Goal: Task Accomplishment & Management: Manage account settings

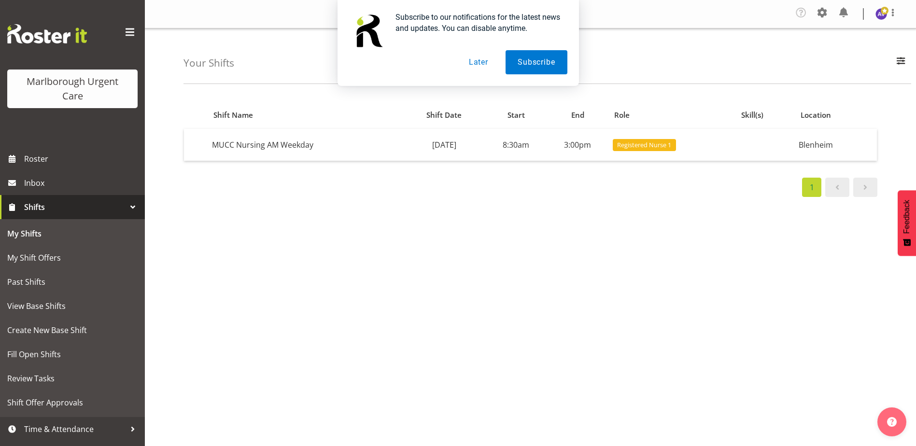
click at [487, 63] on button "Later" at bounding box center [478, 62] width 43 height 24
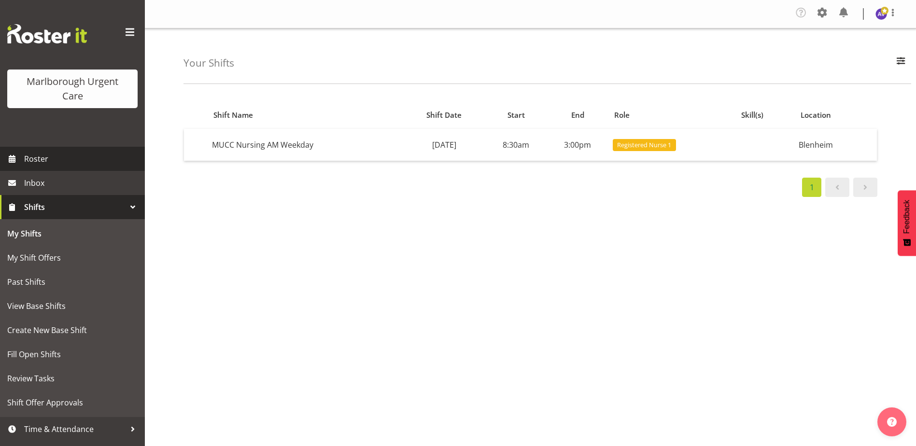
click at [50, 158] on span "Roster" at bounding box center [82, 159] width 116 height 14
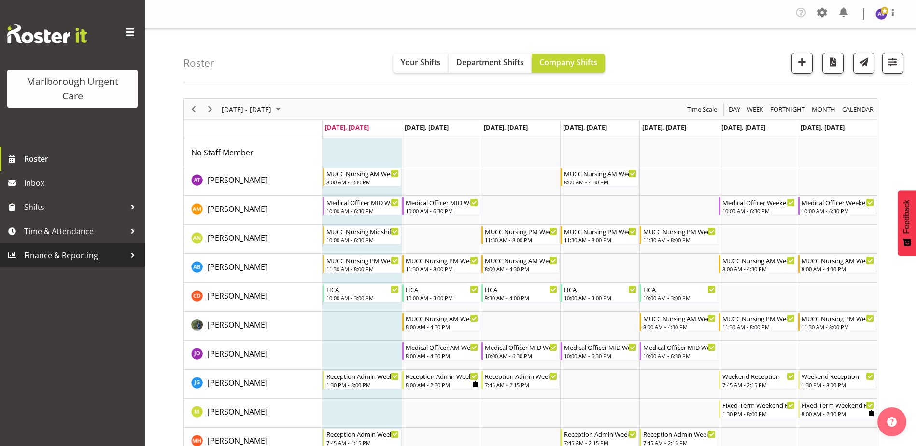
click at [47, 258] on span "Finance & Reporting" at bounding box center [74, 255] width 101 height 14
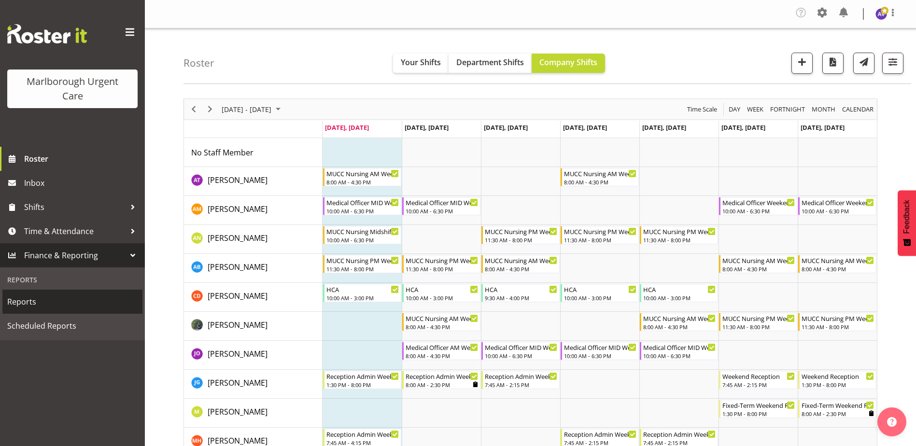
click at [33, 301] on span "Reports" at bounding box center [72, 301] width 130 height 14
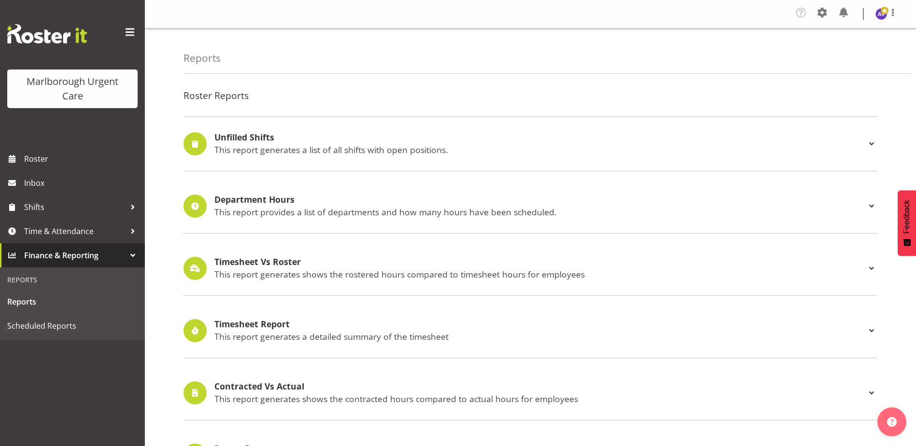
click at [251, 140] on h4 "Unfilled Shifts" at bounding box center [539, 138] width 651 height 10
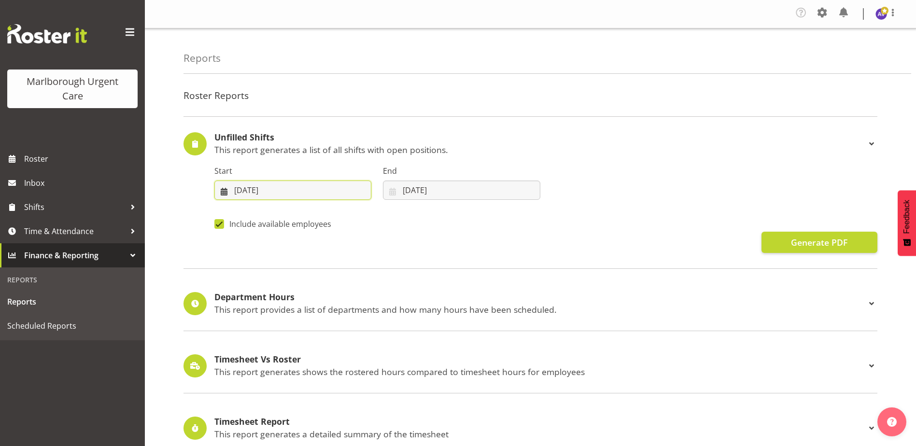
click at [271, 194] on input "01/09/2025" at bounding box center [292, 190] width 157 height 19
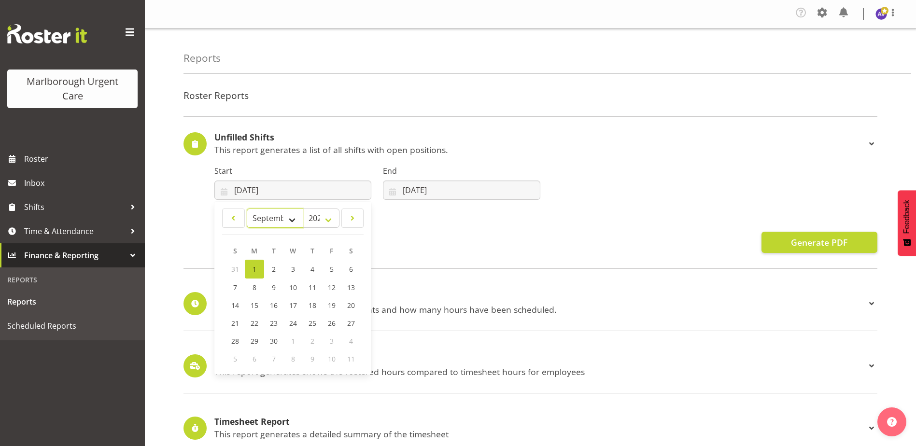
click at [297, 221] on select "January February March April May June July August September October November De…" at bounding box center [275, 218] width 56 height 19
select select "9"
click at [247, 209] on select "January February March April May June July August September October November De…" at bounding box center [275, 218] width 56 height 19
click at [273, 304] on span "14" at bounding box center [274, 304] width 8 height 9
type input "14/10/2025"
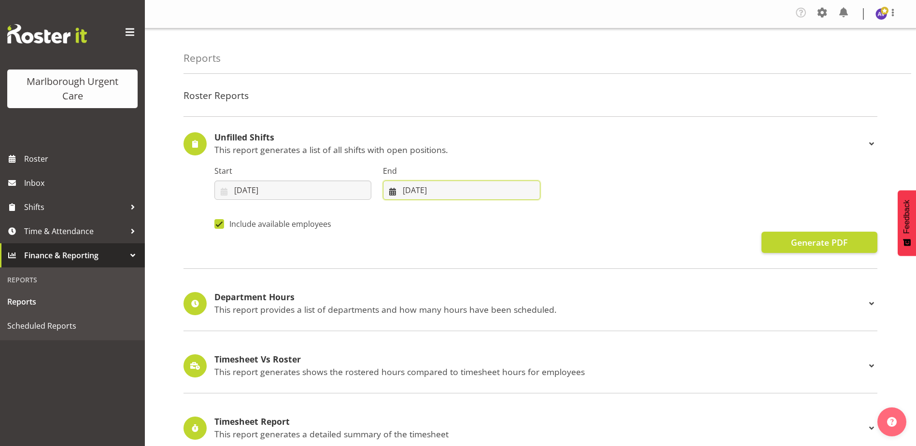
click at [449, 184] on input "08/09/2025" at bounding box center [461, 190] width 157 height 19
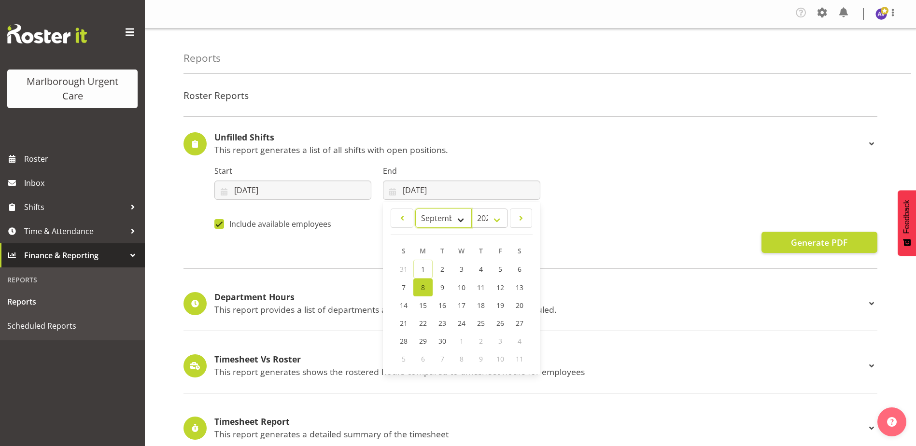
click at [466, 220] on select "January February March April May June July August September October November De…" at bounding box center [443, 218] width 56 height 19
select select "10"
click at [415, 209] on select "January February March April May June July August September October November De…" at bounding box center [443, 218] width 56 height 19
click at [497, 303] on span "14" at bounding box center [500, 304] width 8 height 9
type input "14/11/2025"
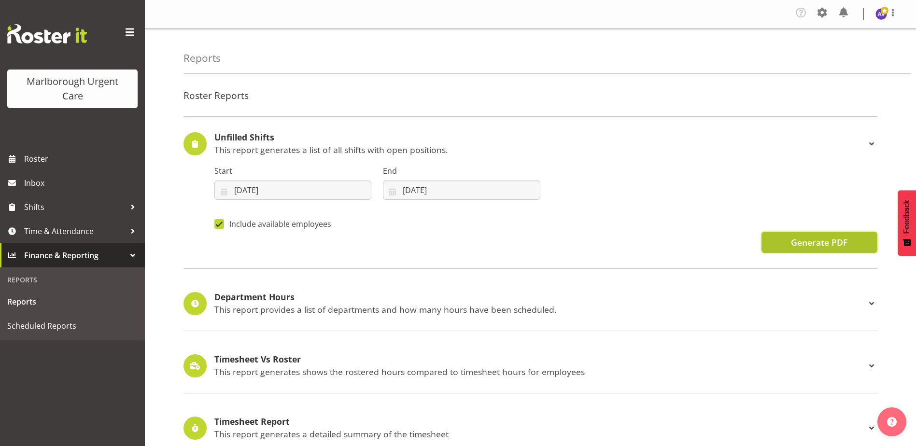
click at [825, 243] on span "Generate PDF" at bounding box center [819, 242] width 56 height 13
click at [826, 8] on span at bounding box center [821, 12] width 15 height 15
click at [773, 71] on link "Employees" at bounding box center [783, 72] width 93 height 17
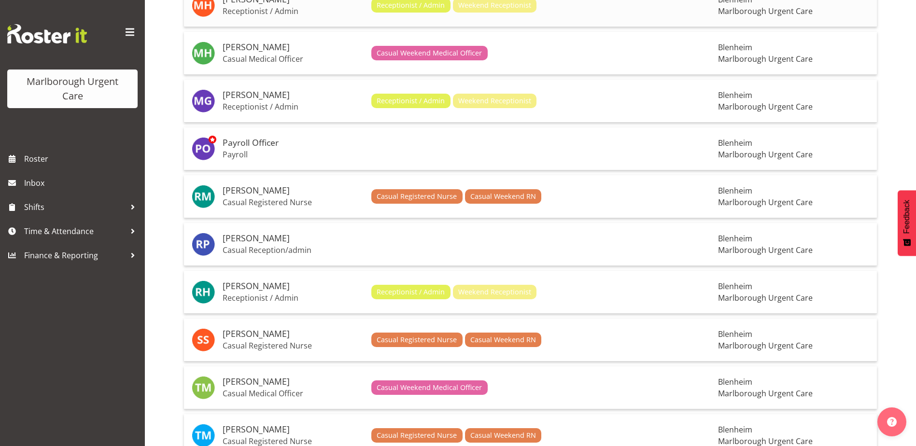
scroll to position [990, 0]
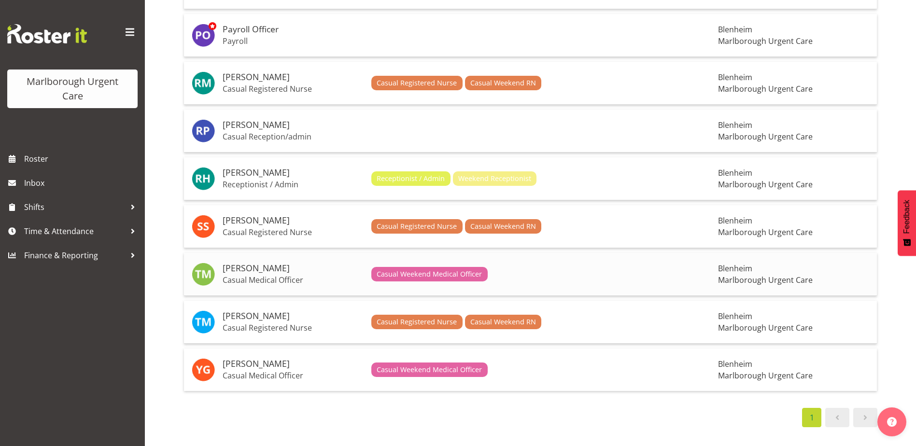
click at [249, 275] on p "Casual Medical Officer" at bounding box center [293, 280] width 141 height 10
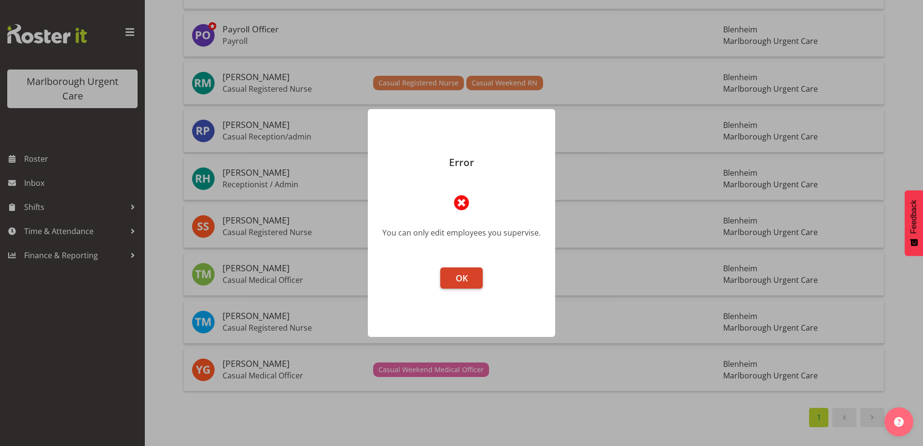
click at [467, 276] on span "OK" at bounding box center [462, 278] width 12 height 12
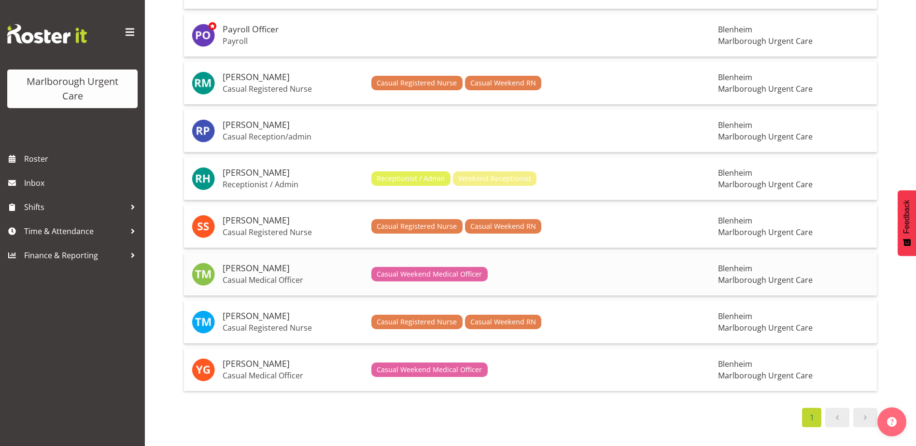
click at [318, 275] on p "Casual Medical Officer" at bounding box center [293, 280] width 141 height 10
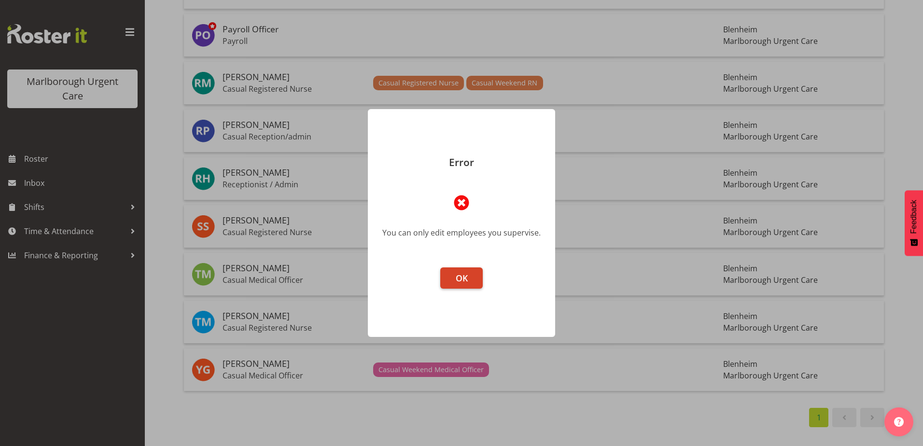
click at [459, 277] on span "OK" at bounding box center [462, 278] width 12 height 12
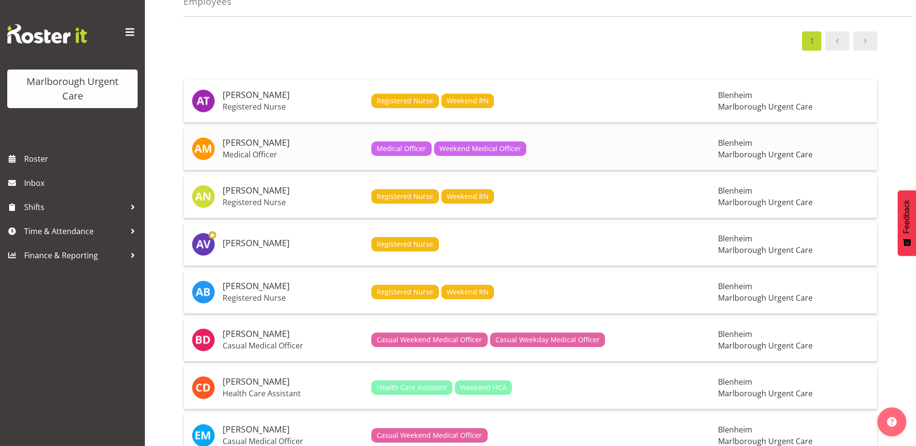
scroll to position [0, 0]
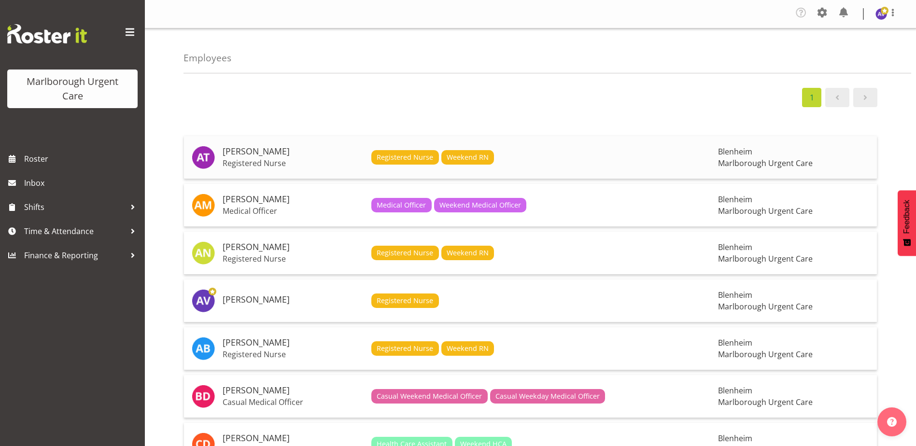
click at [275, 163] on p "Registered Nurse" at bounding box center [293, 163] width 141 height 10
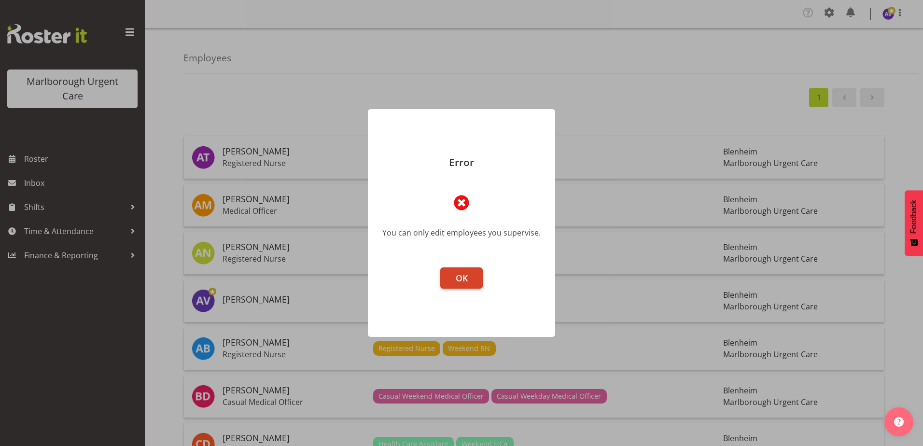
click at [451, 275] on button "OK" at bounding box center [461, 277] width 42 height 21
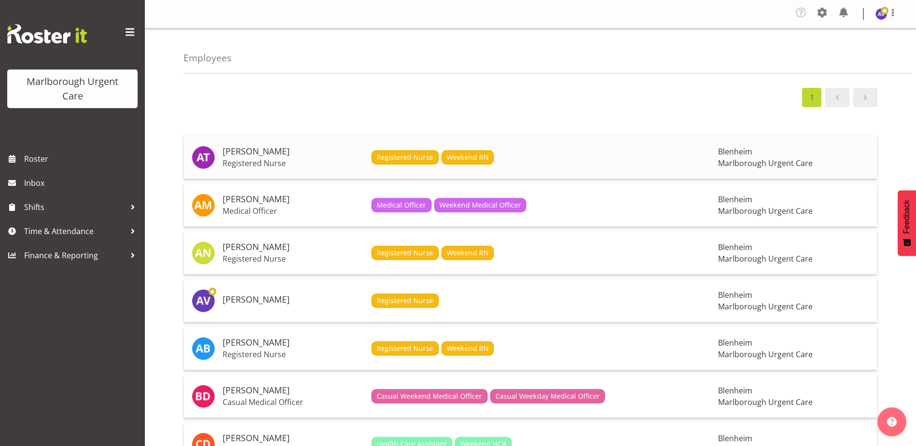
click at [307, 151] on h5 "[PERSON_NAME]" at bounding box center [293, 152] width 141 height 10
click at [32, 155] on span "Roster" at bounding box center [82, 159] width 116 height 14
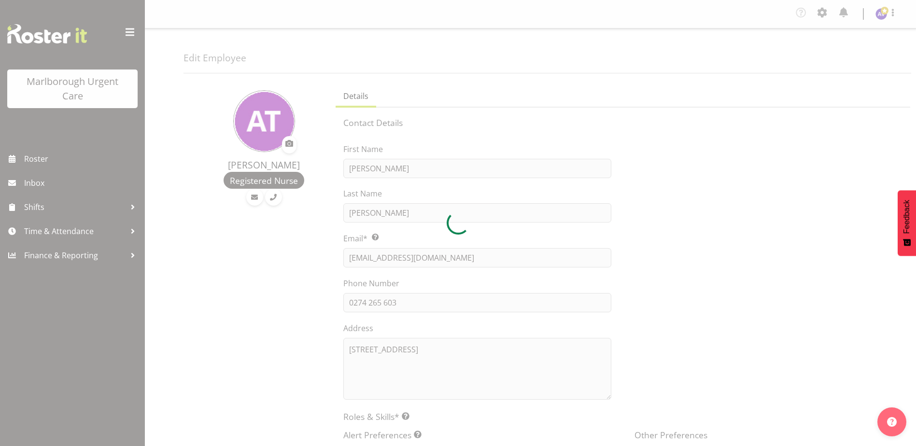
select select "TimelineWeek"
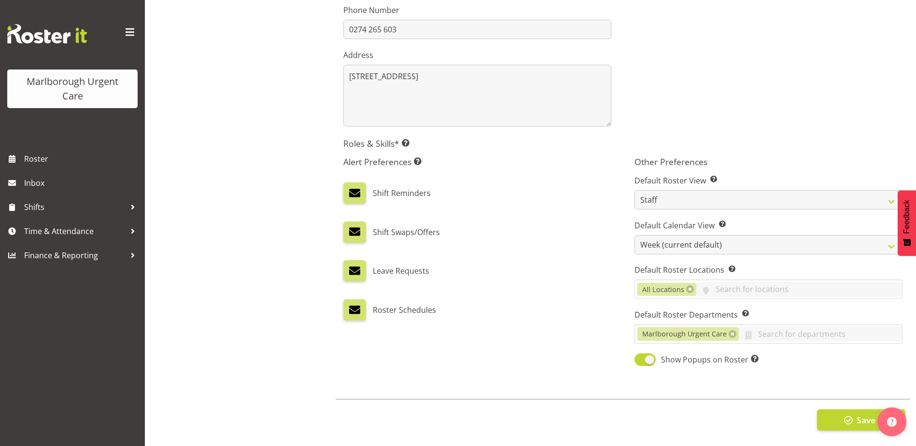
scroll to position [280, 0]
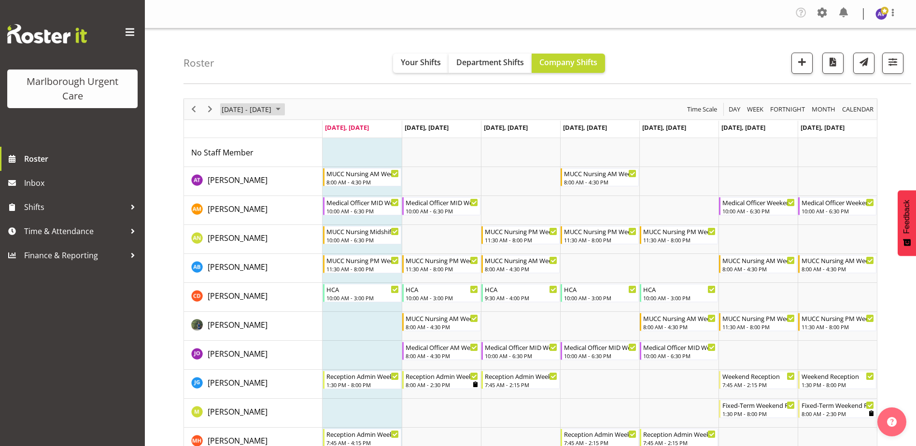
click at [272, 112] on span "[DATE] - [DATE]" at bounding box center [247, 109] width 52 height 12
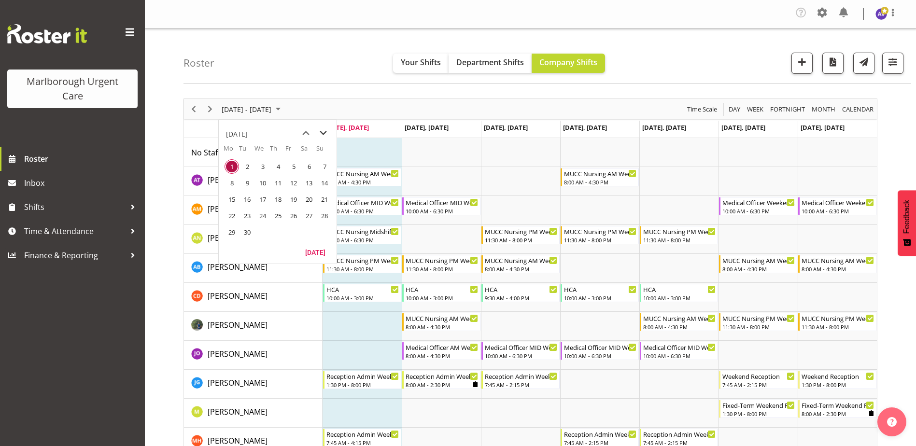
click at [322, 131] on span "next month" at bounding box center [323, 133] width 17 height 17
click at [305, 166] on span "1" at bounding box center [309, 166] width 14 height 14
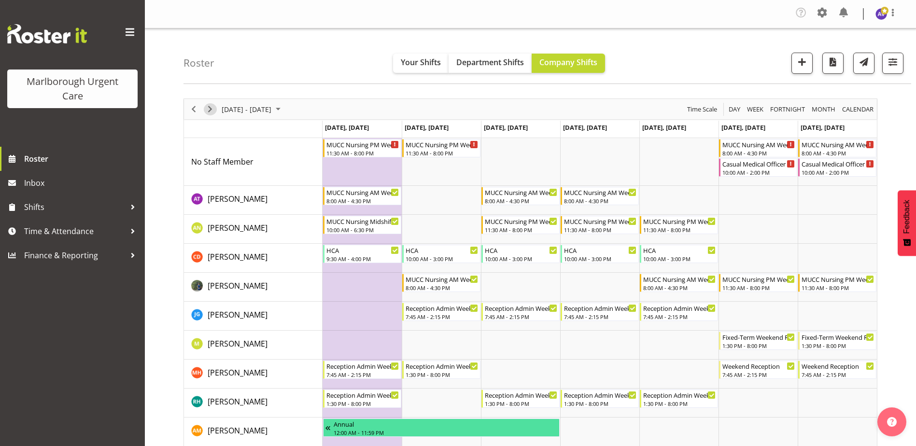
click at [213, 109] on span "Next" at bounding box center [210, 109] width 12 height 12
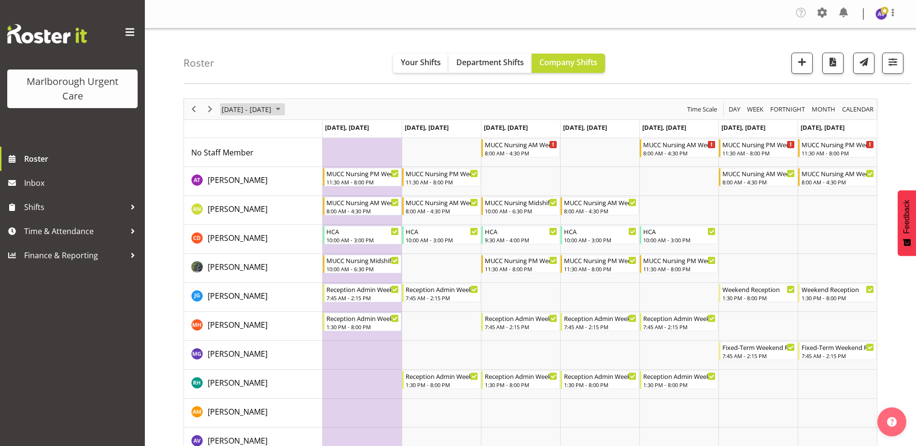
click at [271, 107] on span "[DATE] - [DATE]" at bounding box center [247, 109] width 52 height 12
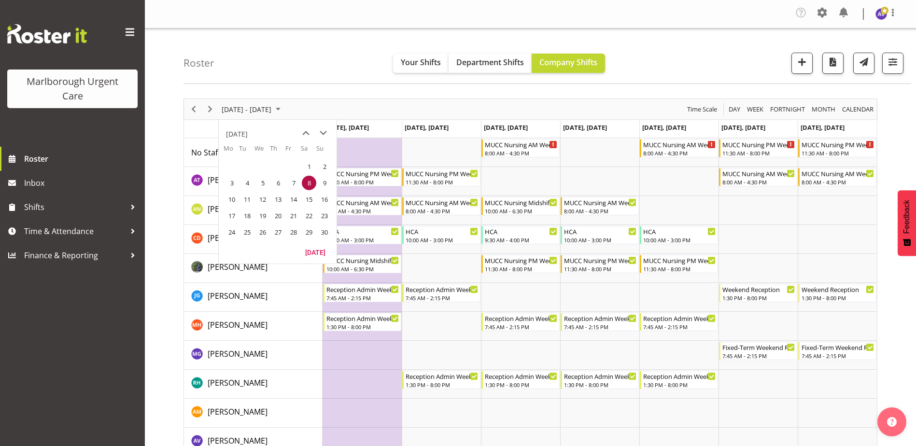
click at [313, 218] on span "22" at bounding box center [309, 216] width 14 height 14
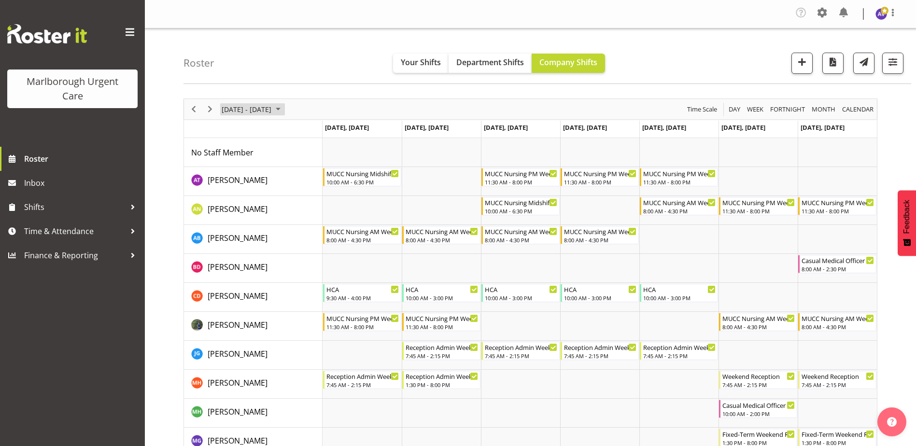
click at [272, 107] on span "November 17 - 23, 2025" at bounding box center [247, 109] width 52 height 12
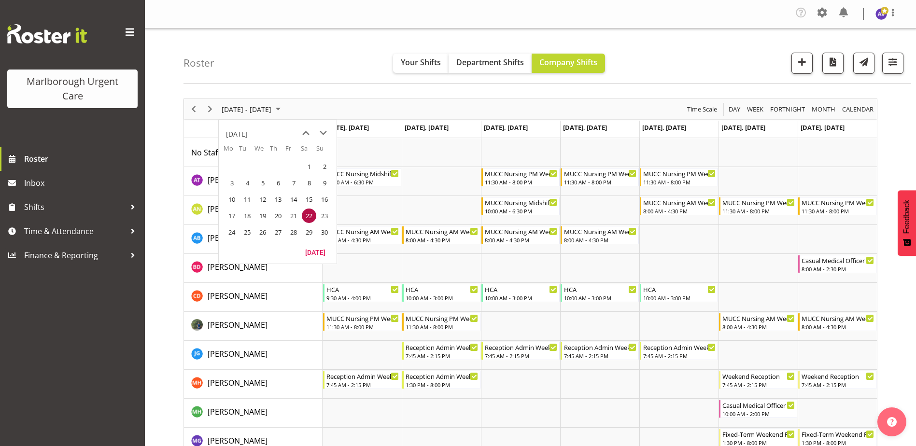
click at [239, 53] on div "Roster Your Shifts Department Shifts Company Shifts All Locations Clear Blenhei…" at bounding box center [546, 56] width 727 height 56
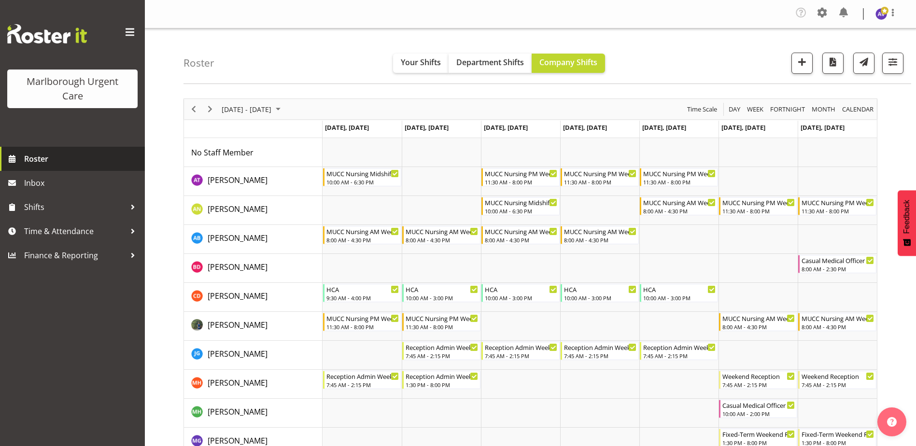
click at [48, 160] on span "Roster" at bounding box center [82, 159] width 116 height 14
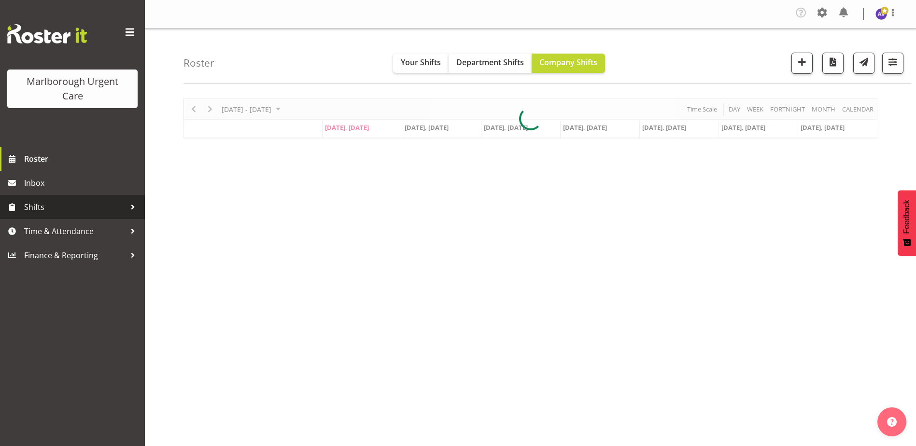
click at [34, 210] on span "Shifts" at bounding box center [74, 207] width 101 height 14
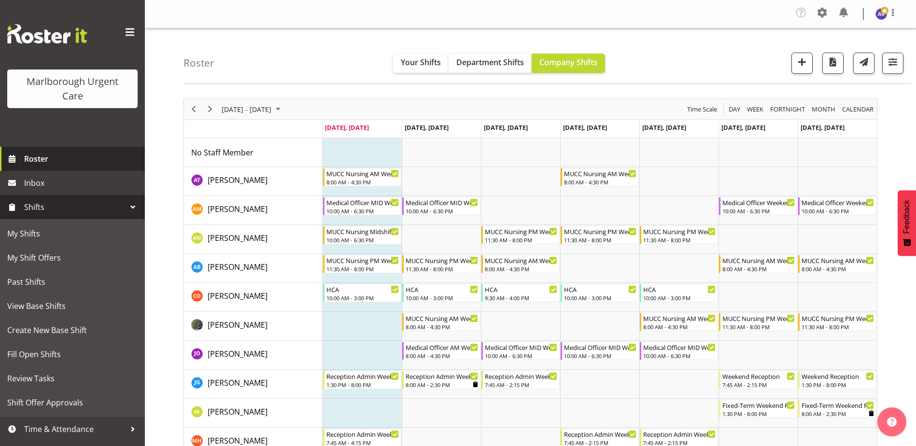
click at [39, 152] on span "Roster" at bounding box center [82, 159] width 116 height 14
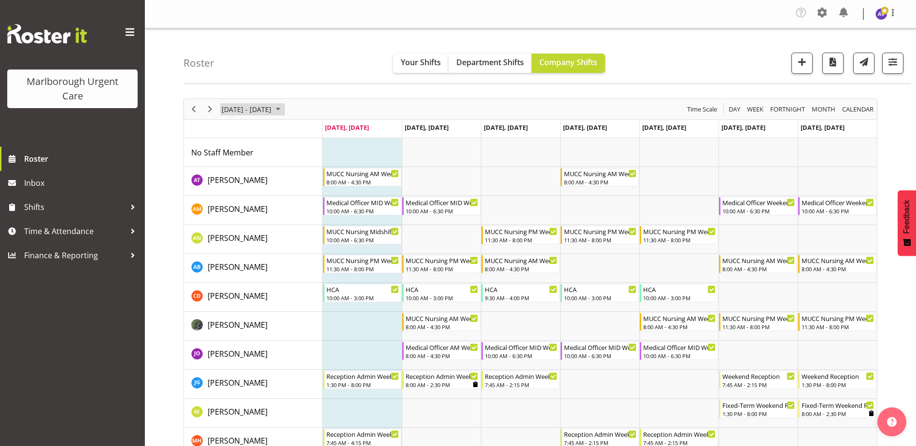
click at [237, 112] on span "[DATE] - [DATE]" at bounding box center [247, 109] width 52 height 12
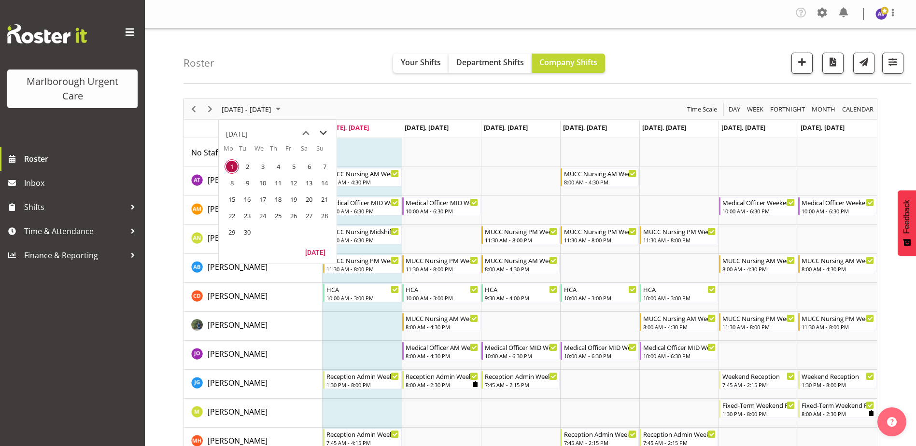
click at [323, 131] on span "next month" at bounding box center [323, 133] width 17 height 17
click at [311, 132] on span "previous month" at bounding box center [305, 133] width 17 height 17
click at [277, 184] on span "11" at bounding box center [278, 183] width 14 height 14
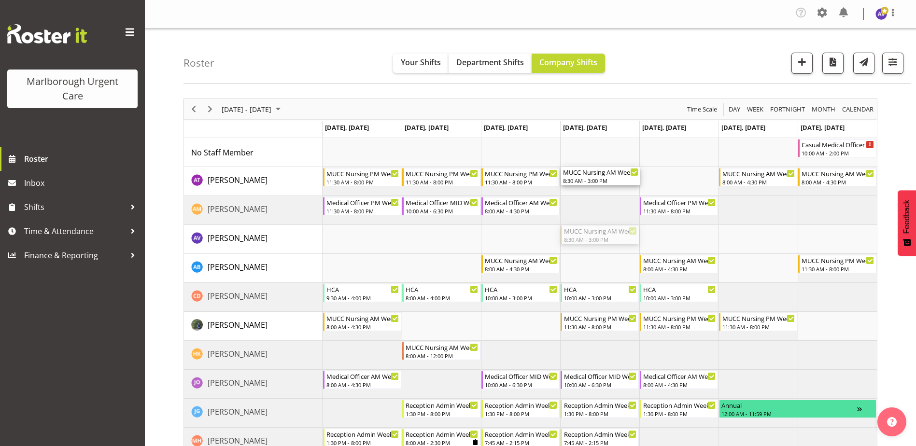
drag, startPoint x: 601, startPoint y: 234, endPoint x: 602, endPoint y: 173, distance: 60.8
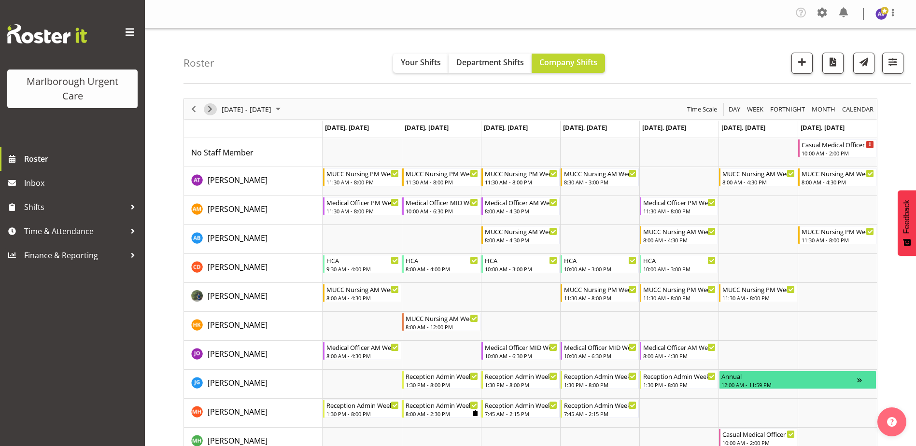
click at [209, 109] on span "Next" at bounding box center [210, 109] width 12 height 12
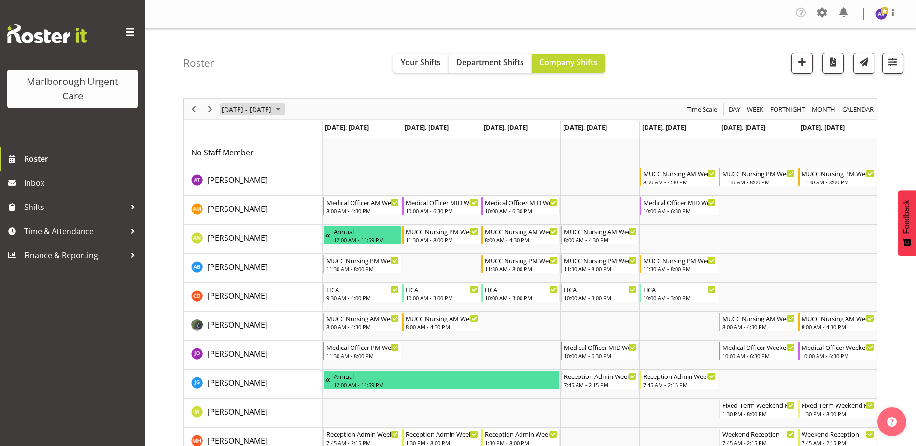
click at [261, 109] on span "[DATE] - [DATE]" at bounding box center [247, 109] width 52 height 12
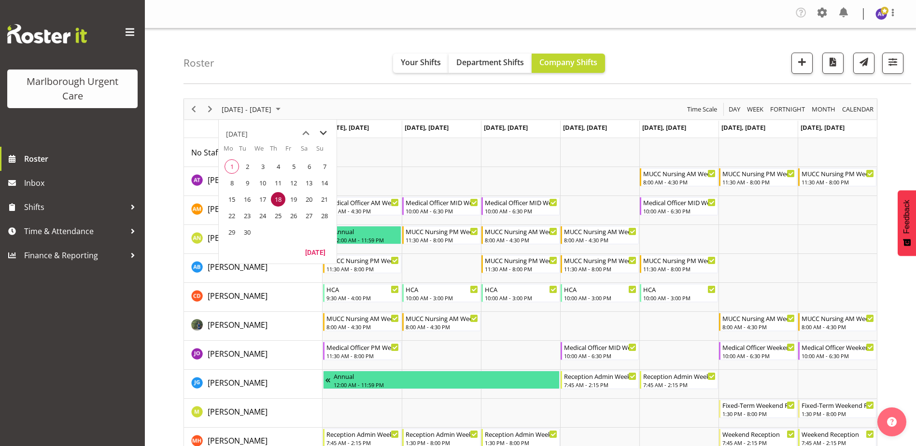
click at [320, 131] on span "next month" at bounding box center [323, 133] width 17 height 17
click at [229, 199] on span "13" at bounding box center [231, 199] width 14 height 14
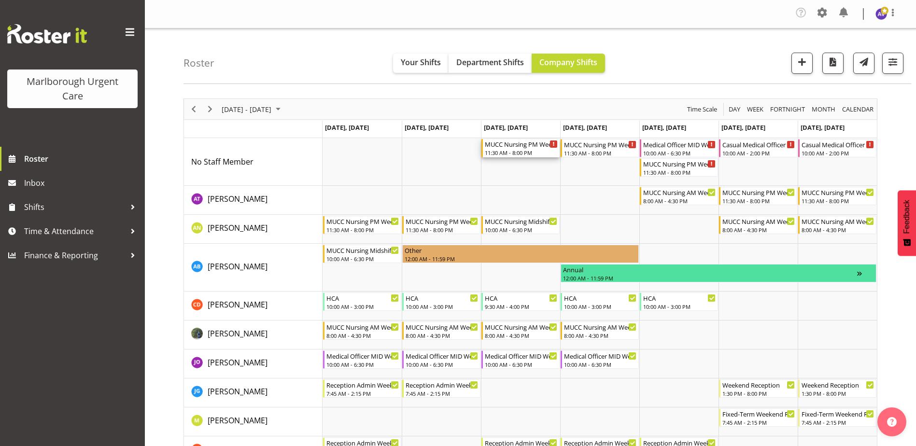
click at [503, 145] on div "MUCC Nursing PM Weekday" at bounding box center [521, 144] width 73 height 10
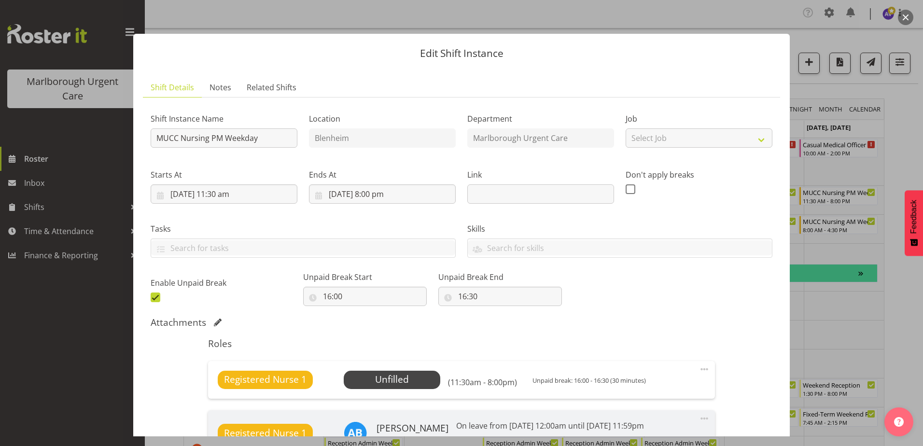
click at [906, 14] on button "button" at bounding box center [905, 17] width 15 height 15
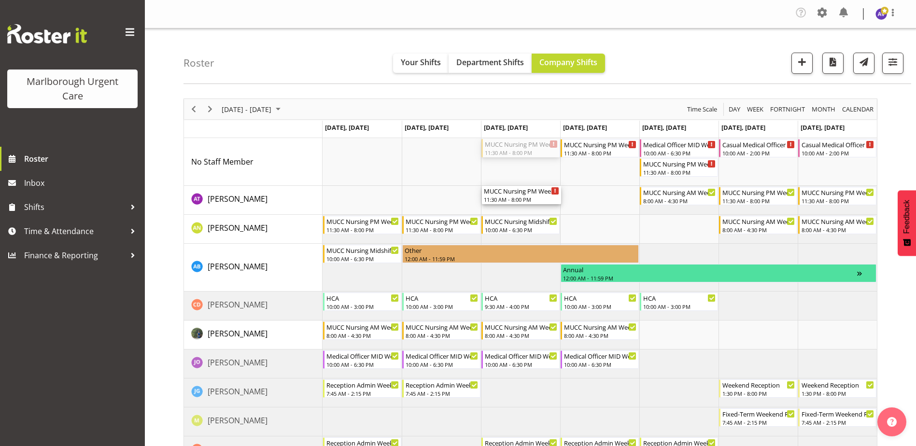
drag, startPoint x: 502, startPoint y: 146, endPoint x: 499, endPoint y: 203, distance: 57.0
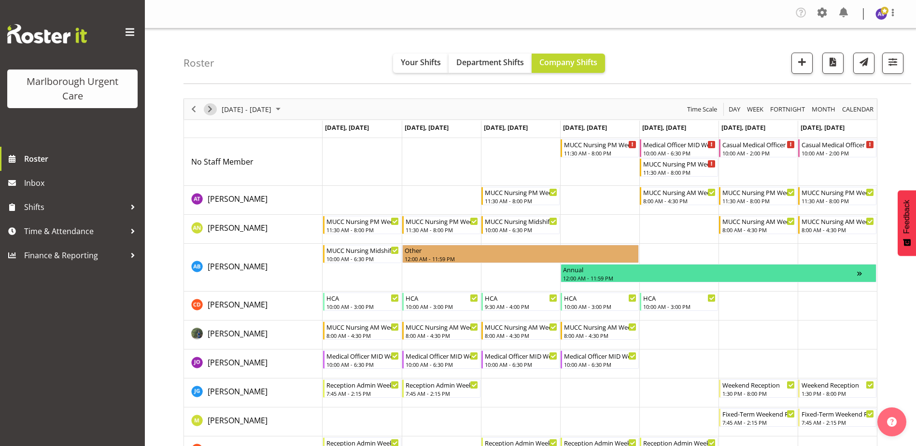
click at [212, 105] on span "Next" at bounding box center [210, 109] width 12 height 12
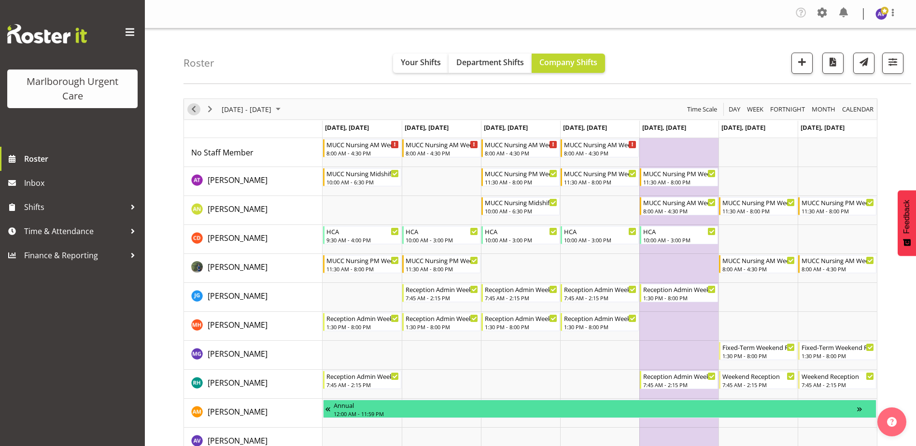
drag, startPoint x: 193, startPoint y: 109, endPoint x: 355, endPoint y: 156, distance: 168.9
click at [193, 109] on span "Previous" at bounding box center [194, 109] width 12 height 12
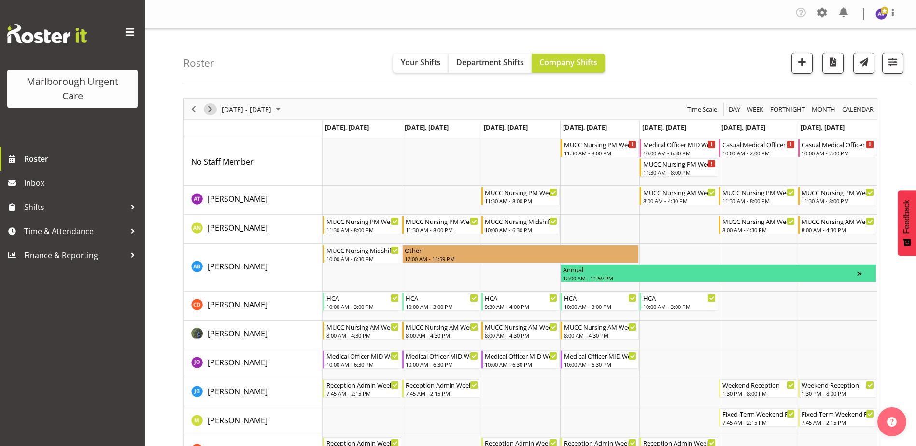
click at [209, 111] on span "Next" at bounding box center [210, 109] width 12 height 12
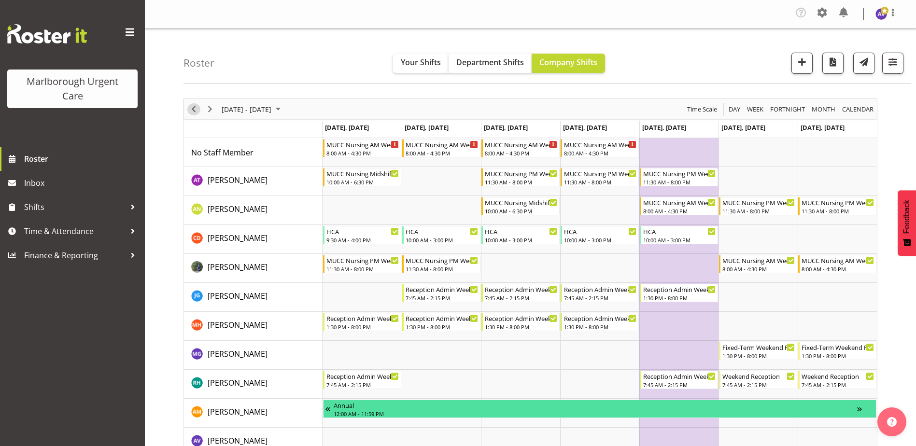
click at [192, 106] on span "Previous" at bounding box center [194, 109] width 12 height 12
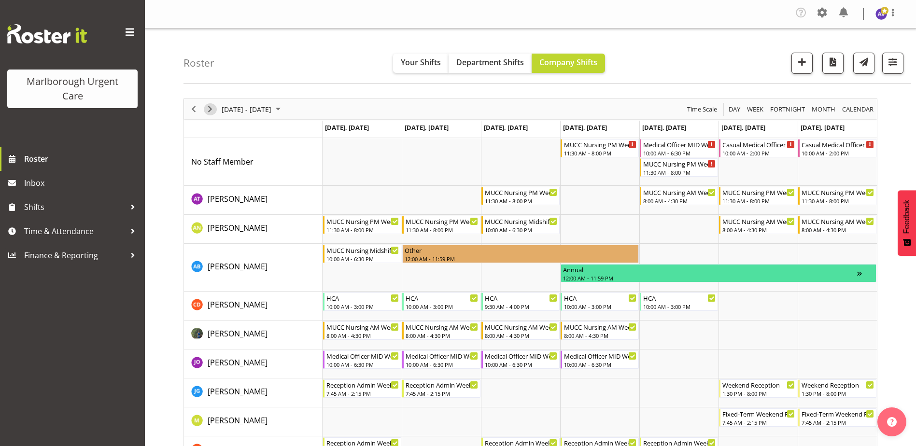
click at [214, 111] on span "Next" at bounding box center [210, 109] width 12 height 12
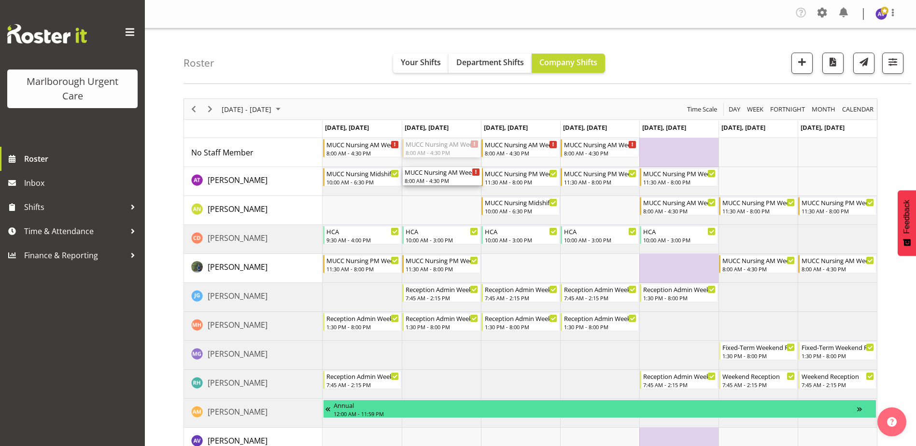
drag, startPoint x: 447, startPoint y: 146, endPoint x: 444, endPoint y: 190, distance: 44.1
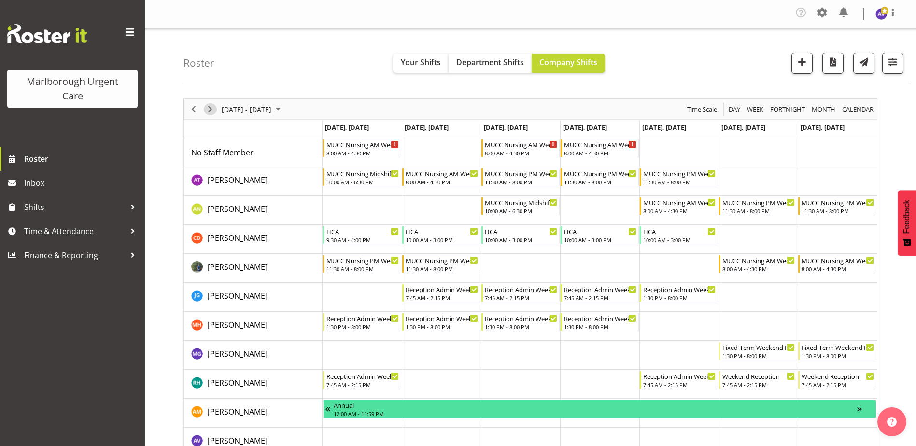
click at [209, 109] on span "Next" at bounding box center [210, 109] width 12 height 12
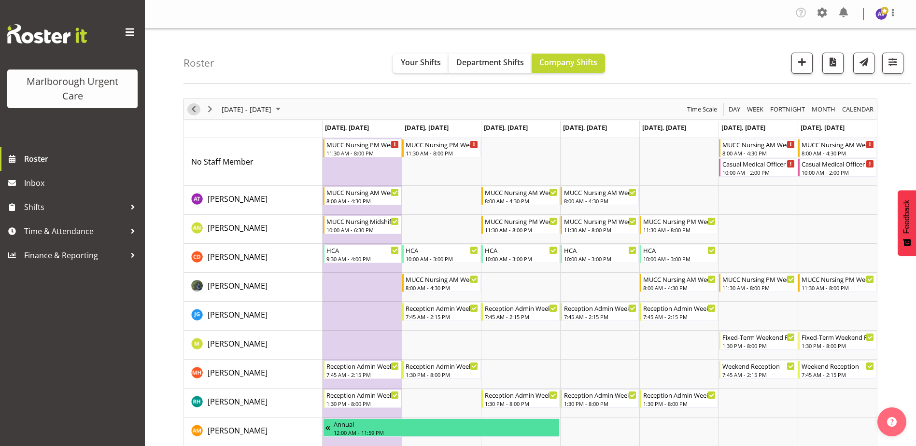
click at [192, 109] on span "Previous" at bounding box center [194, 109] width 12 height 12
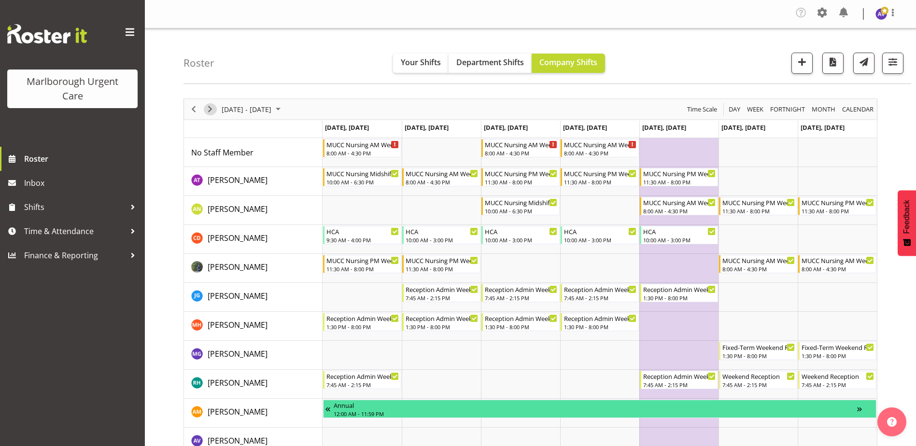
click at [210, 112] on span "Next" at bounding box center [210, 109] width 12 height 12
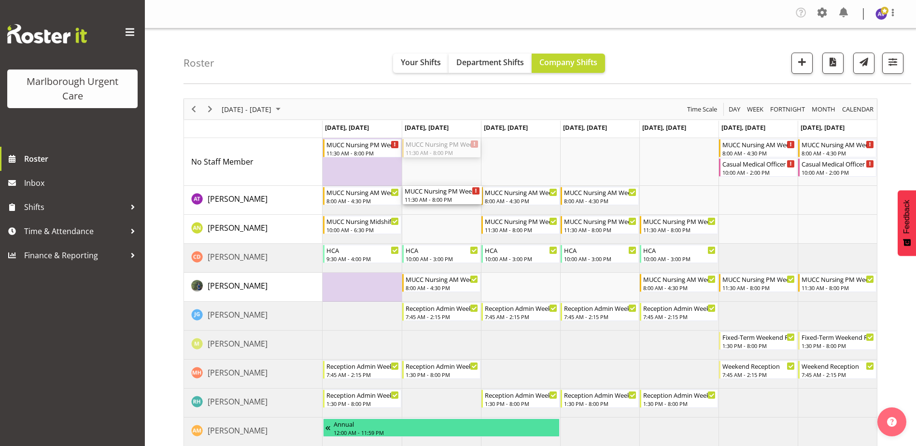
drag, startPoint x: 429, startPoint y: 148, endPoint x: 433, endPoint y: 197, distance: 48.9
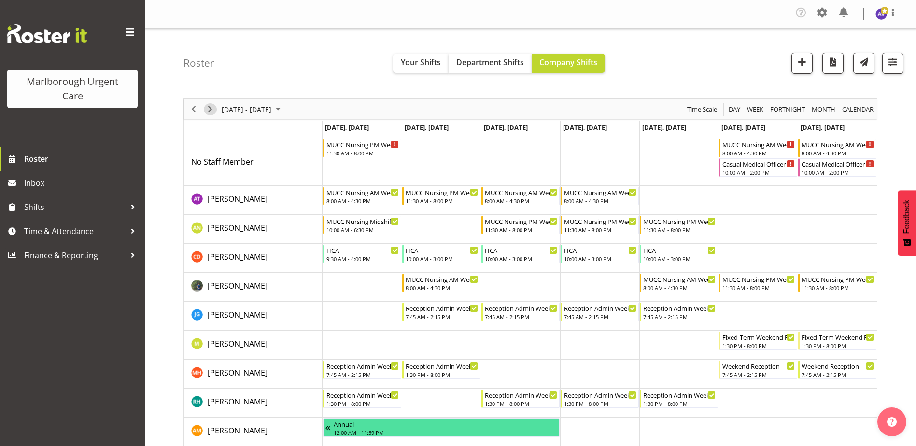
click at [213, 110] on span "Next" at bounding box center [210, 109] width 12 height 12
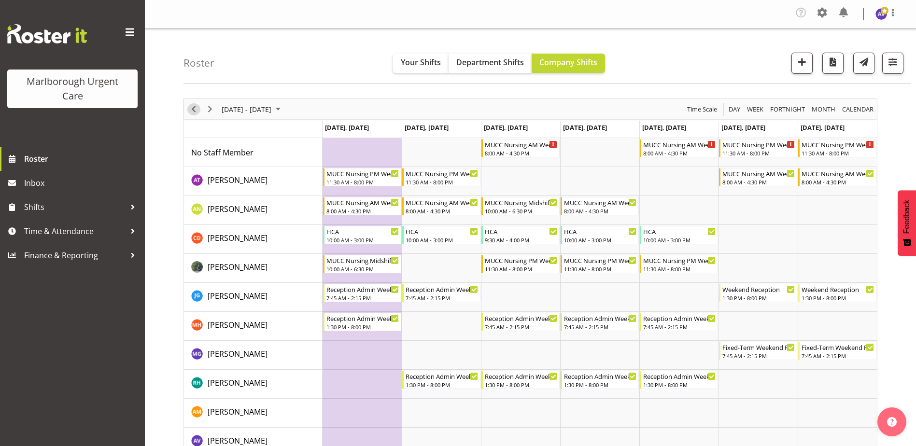
click at [188, 107] on span "Previous" at bounding box center [194, 109] width 12 height 12
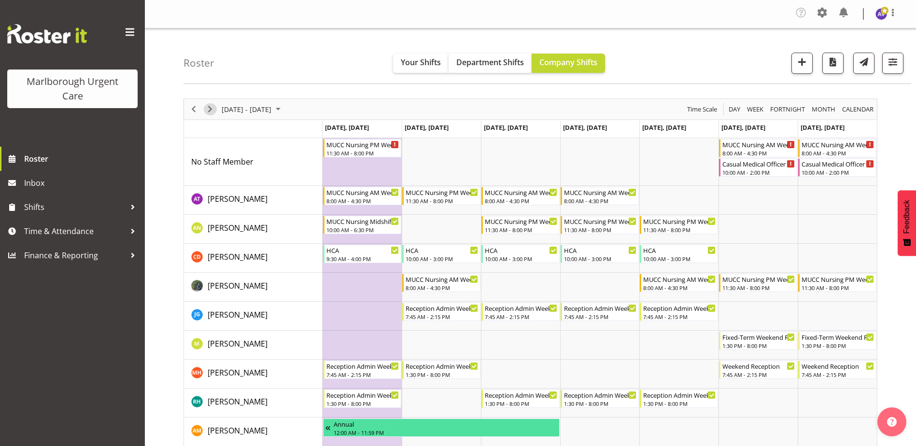
click at [213, 107] on span "Next" at bounding box center [210, 109] width 12 height 12
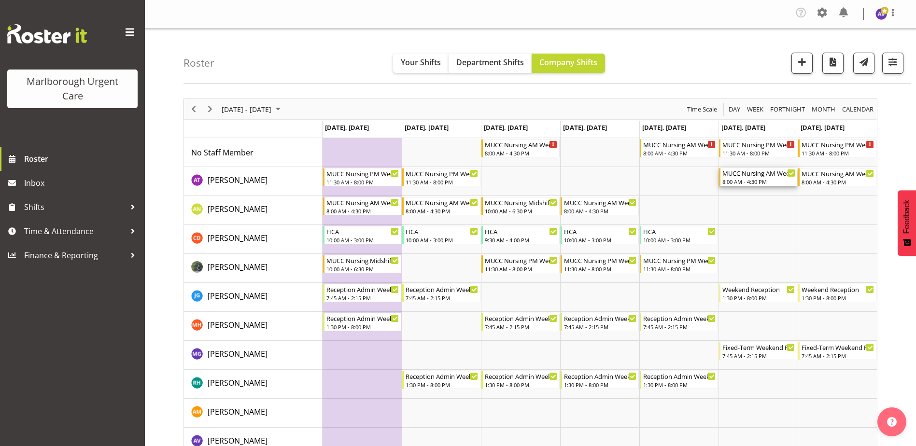
click at [741, 174] on div "MUCC Nursing AM Weekends" at bounding box center [758, 173] width 73 height 10
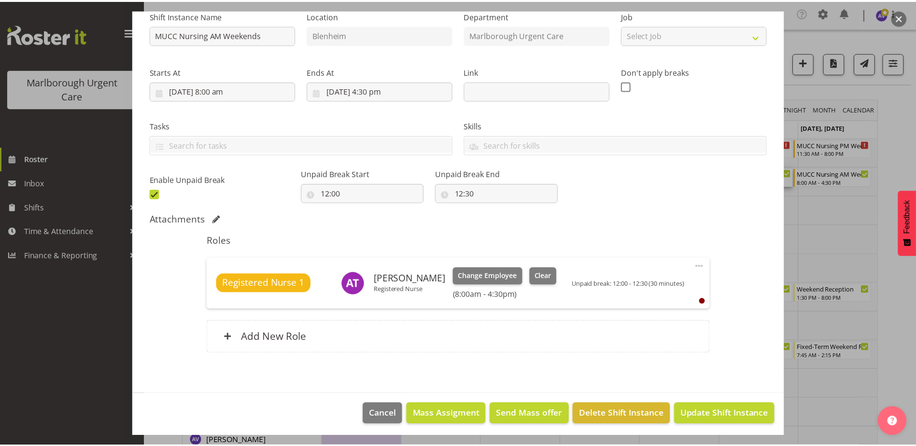
scroll to position [106, 0]
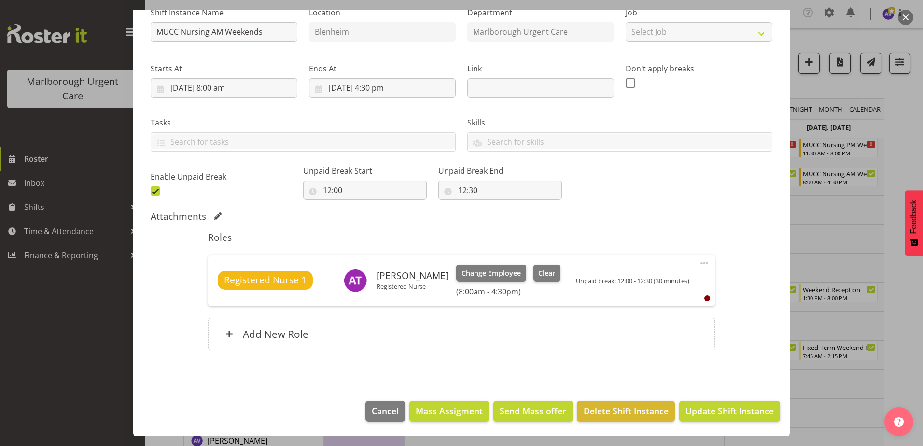
click at [284, 285] on span "Registered Nurse 1" at bounding box center [265, 280] width 83 height 14
click at [491, 274] on span "Change Employee" at bounding box center [490, 273] width 59 height 11
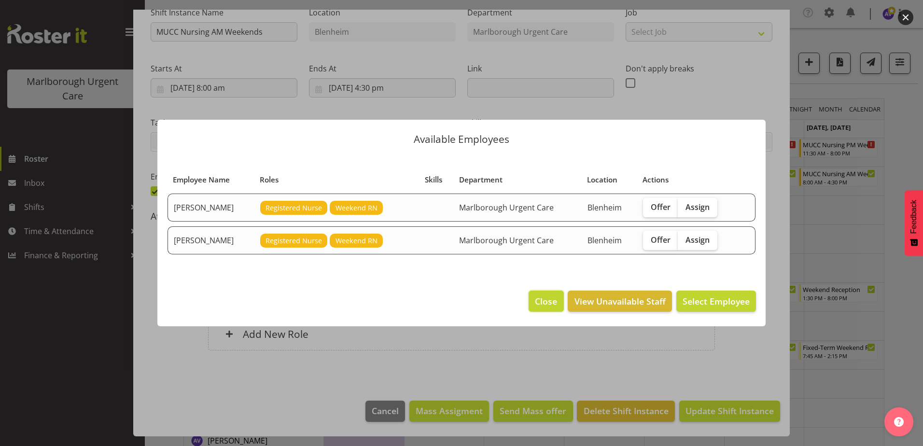
click at [548, 299] on span "Close" at bounding box center [546, 301] width 22 height 13
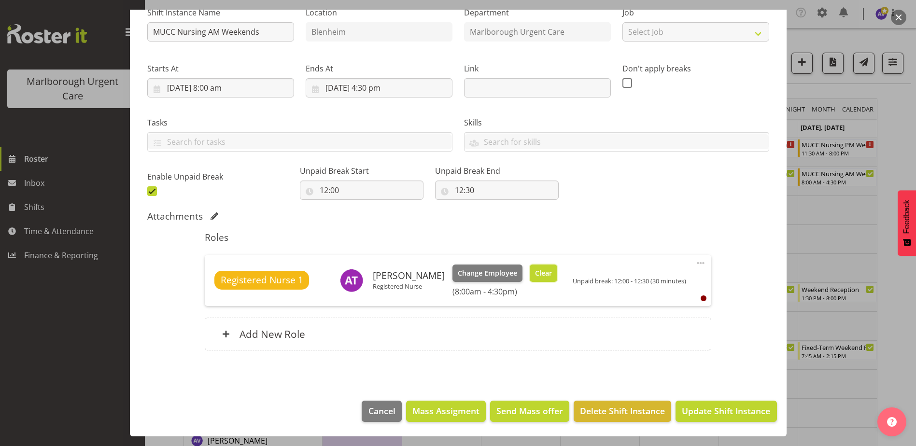
click at [530, 281] on button "Clear" at bounding box center [544, 273] width 28 height 17
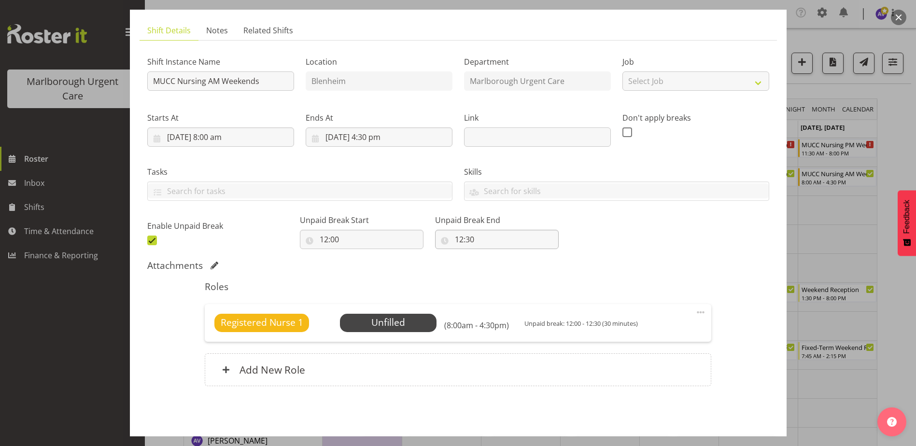
scroll to position [93, 0]
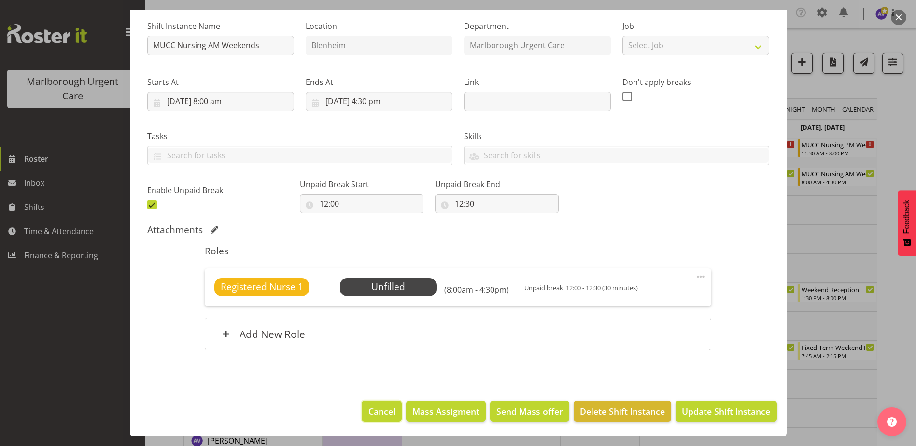
click at [384, 413] on span "Cancel" at bounding box center [381, 411] width 27 height 13
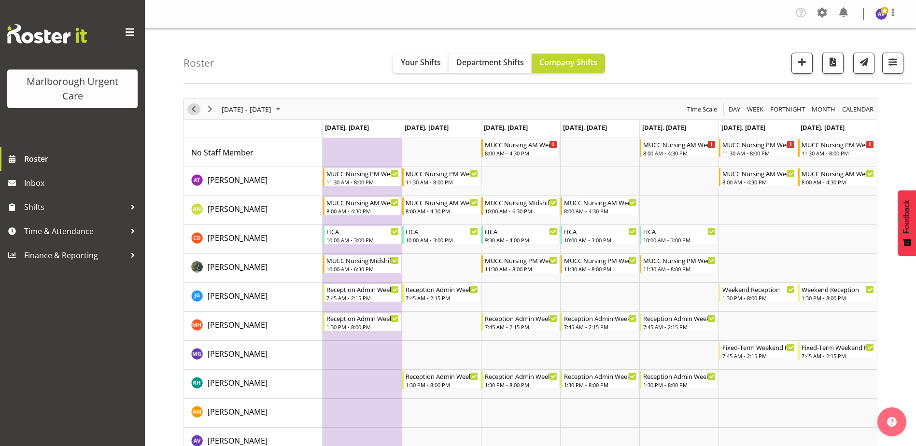
click at [190, 110] on span "Previous" at bounding box center [194, 109] width 12 height 12
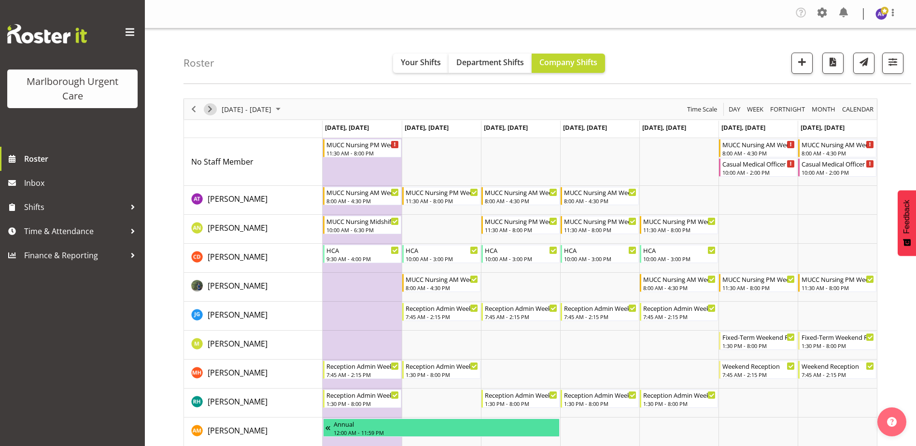
click at [210, 106] on span "Next" at bounding box center [210, 109] width 12 height 12
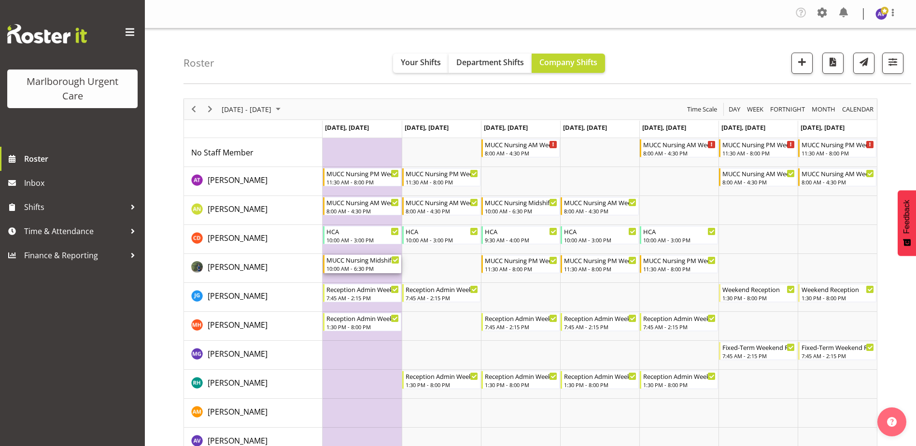
click at [354, 265] on div "10:00 AM - 6:30 PM" at bounding box center [362, 269] width 73 height 8
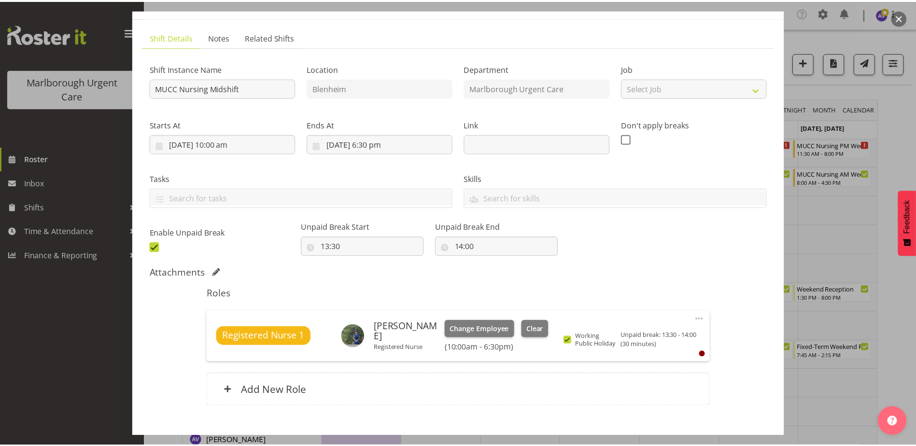
scroll to position [106, 0]
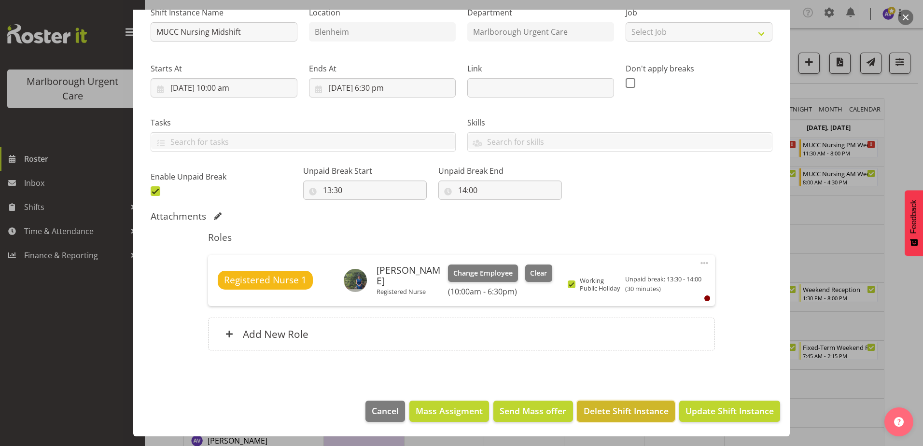
click at [637, 411] on span "Delete Shift Instance" at bounding box center [626, 410] width 85 height 13
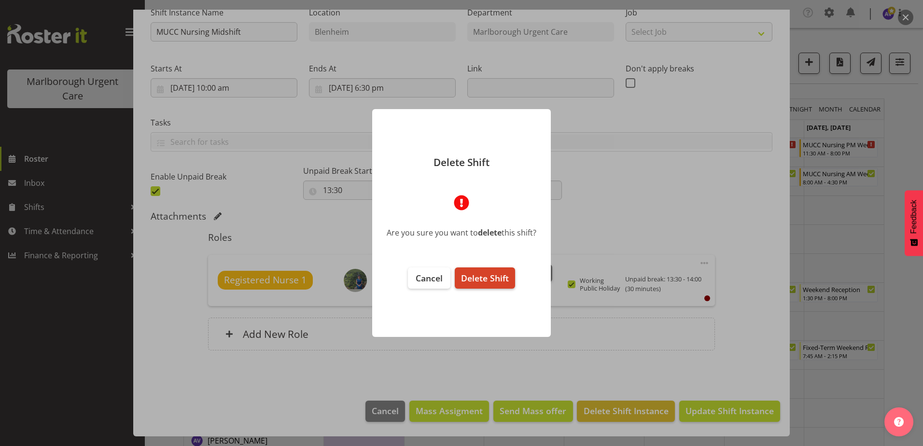
click at [481, 274] on span "Delete Shift" at bounding box center [485, 278] width 48 height 12
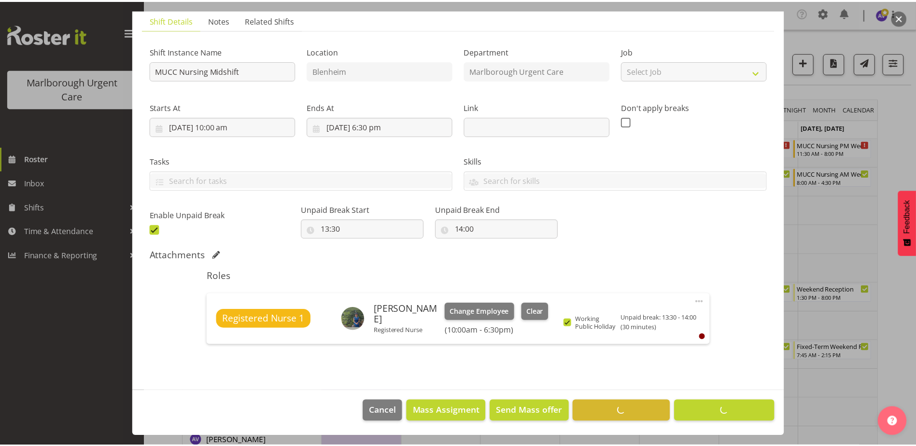
scroll to position [68, 0]
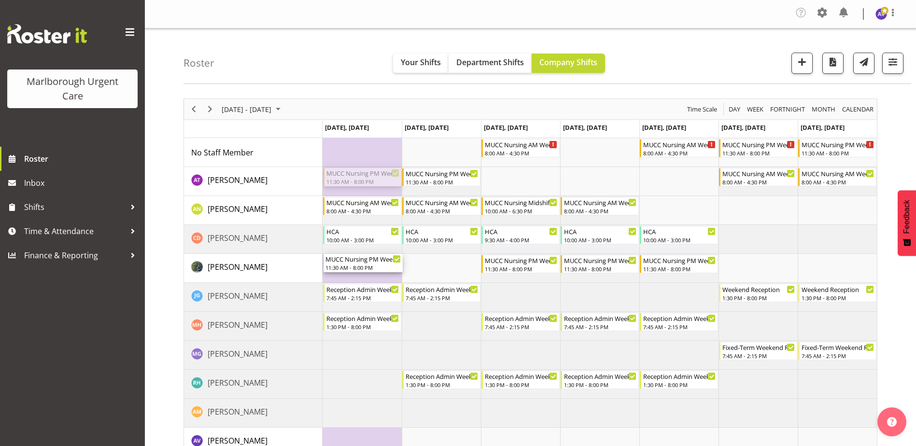
drag, startPoint x: 356, startPoint y: 174, endPoint x: 350, endPoint y: 264, distance: 90.5
